Goal: Task Accomplishment & Management: Manage account settings

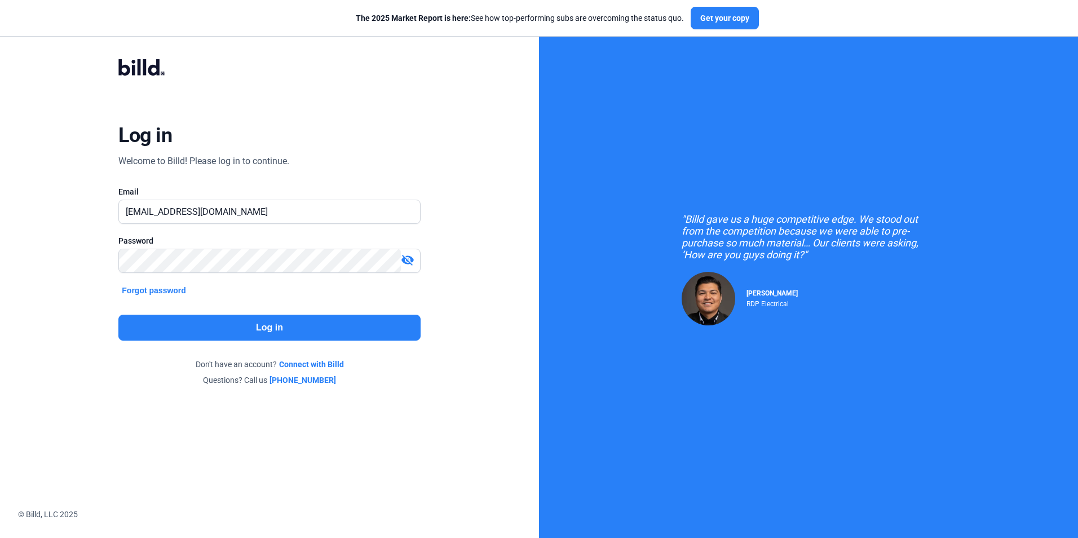
click at [328, 338] on button "Log in" at bounding box center [269, 328] width 302 height 26
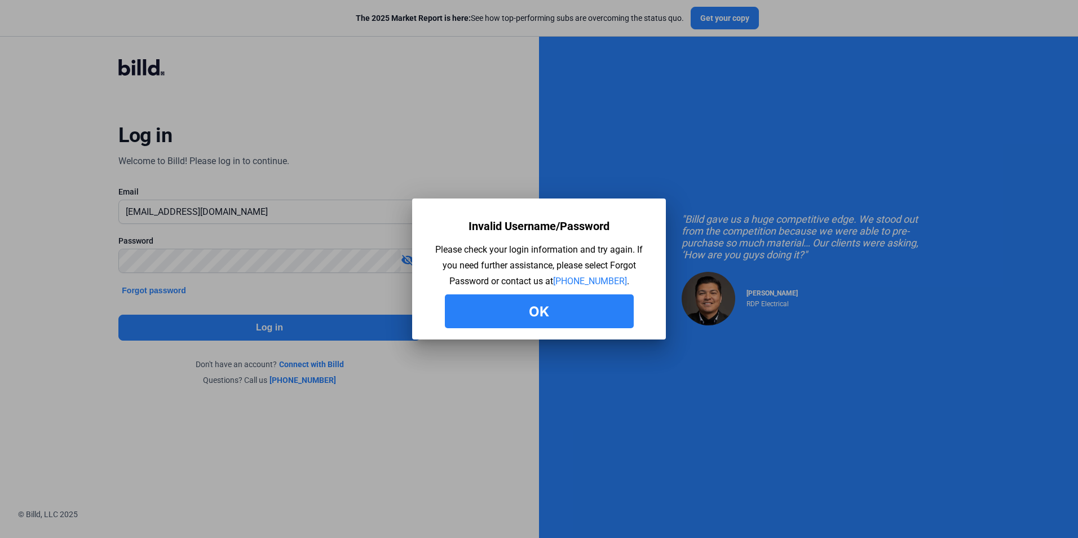
click at [574, 298] on button "Ok" at bounding box center [539, 311] width 189 height 34
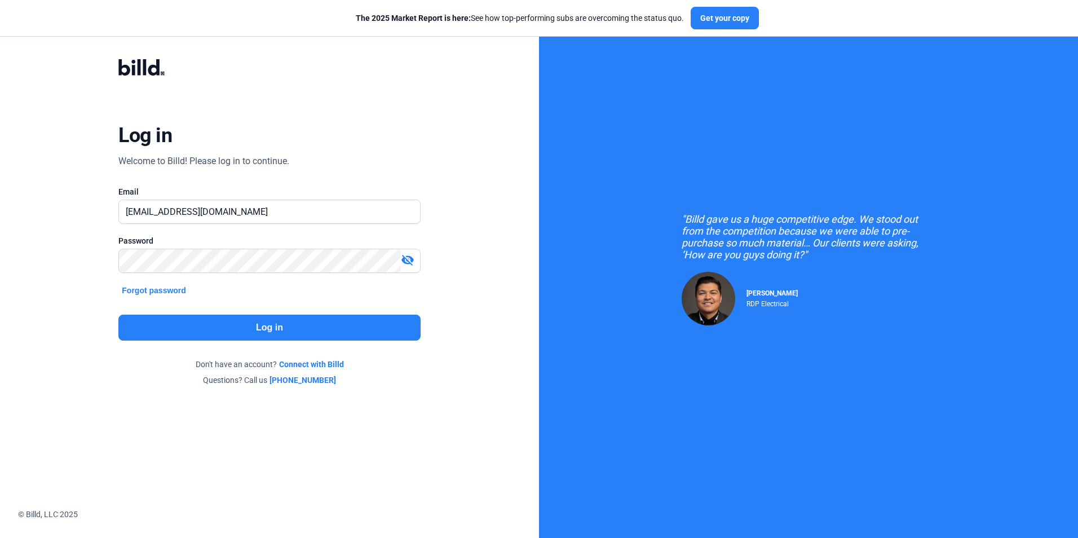
click at [403, 263] on mat-icon "visibility_off" at bounding box center [408, 260] width 14 height 14
click at [274, 329] on button "Log in" at bounding box center [269, 328] width 302 height 26
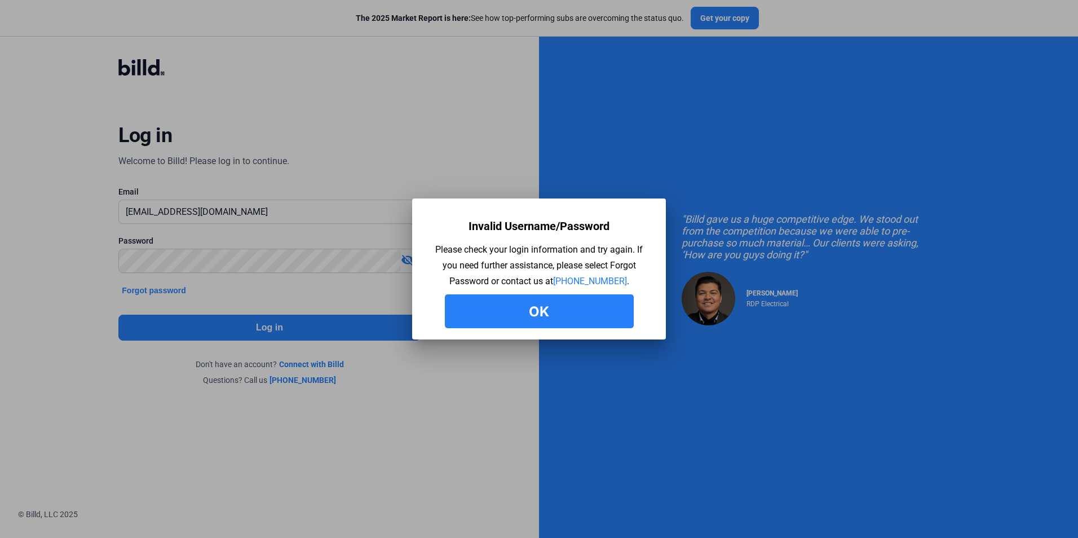
click at [452, 303] on button "Ok" at bounding box center [539, 311] width 189 height 34
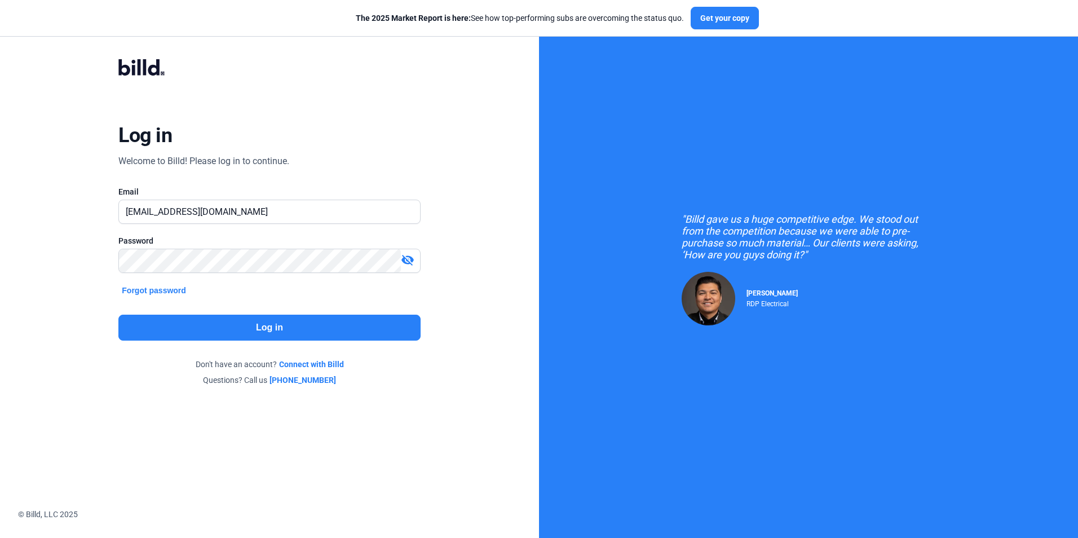
click at [305, 199] on div "Email [EMAIL_ADDRESS][DOMAIN_NAME]" at bounding box center [269, 210] width 302 height 49
drag, startPoint x: 305, startPoint y: 199, endPoint x: 302, endPoint y: 211, distance: 12.3
click at [302, 211] on input "[EMAIL_ADDRESS][DOMAIN_NAME]" at bounding box center [263, 211] width 288 height 23
click at [302, 211] on input "[EMAIL_ADDRESS][DOMAIN_NAME]" at bounding box center [269, 211] width 301 height 23
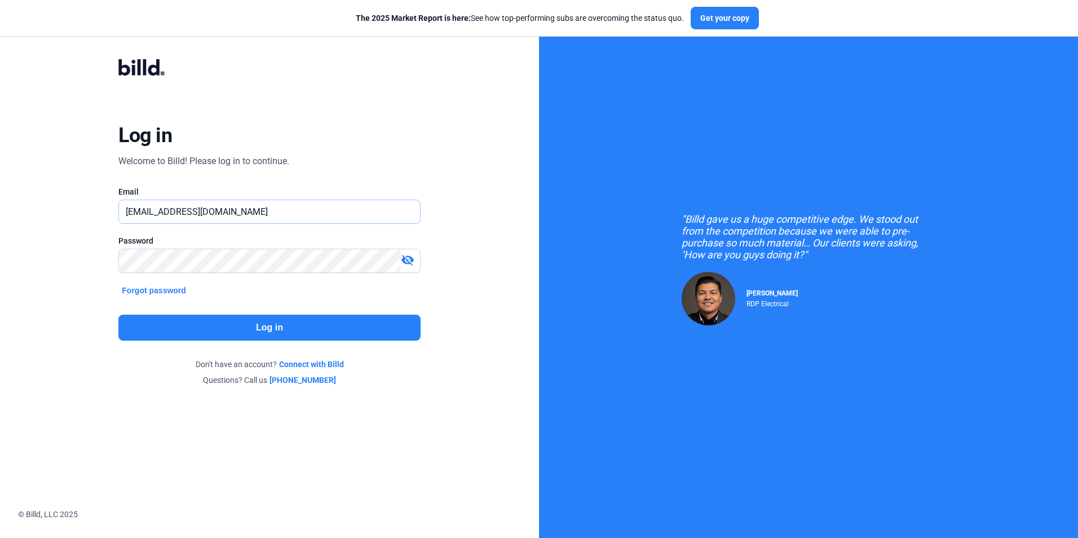
click at [302, 211] on input "[EMAIL_ADDRESS][DOMAIN_NAME]" at bounding box center [269, 211] width 301 height 23
type input "[PERSON_NAME][EMAIL_ADDRESS][DOMAIN_NAME]"
click at [325, 333] on button "Log in" at bounding box center [269, 328] width 302 height 26
